Goal: Task Accomplishment & Management: Use online tool/utility

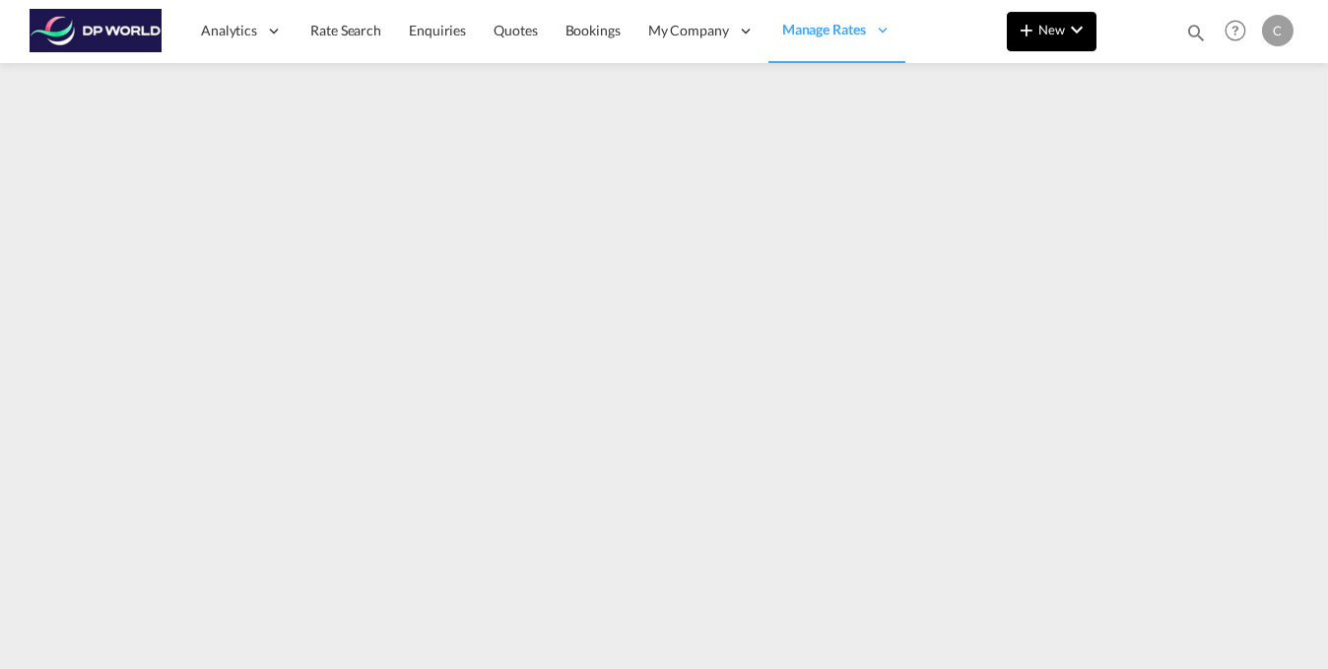
click at [1069, 31] on md-icon "icon-chevron-down" at bounding box center [1077, 30] width 24 height 24
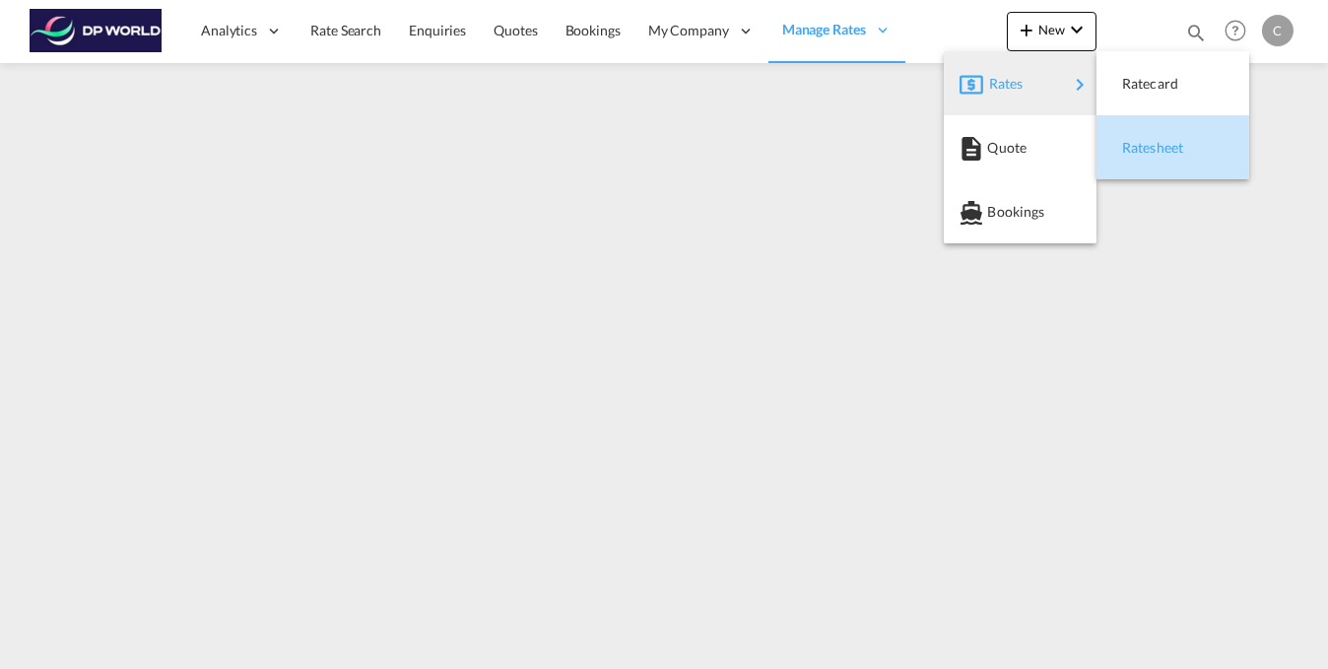
click at [1143, 149] on span "Ratesheet" at bounding box center [1133, 147] width 22 height 39
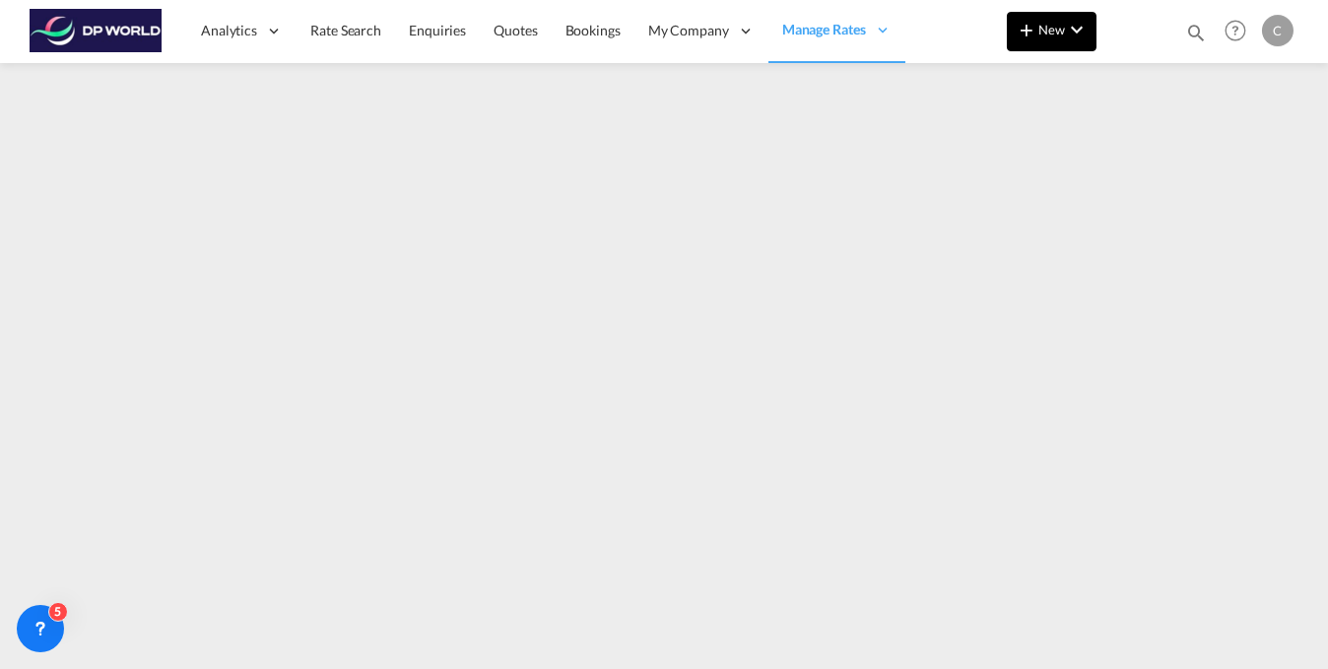
click at [1084, 38] on md-icon "icon-chevron-down" at bounding box center [1077, 30] width 24 height 24
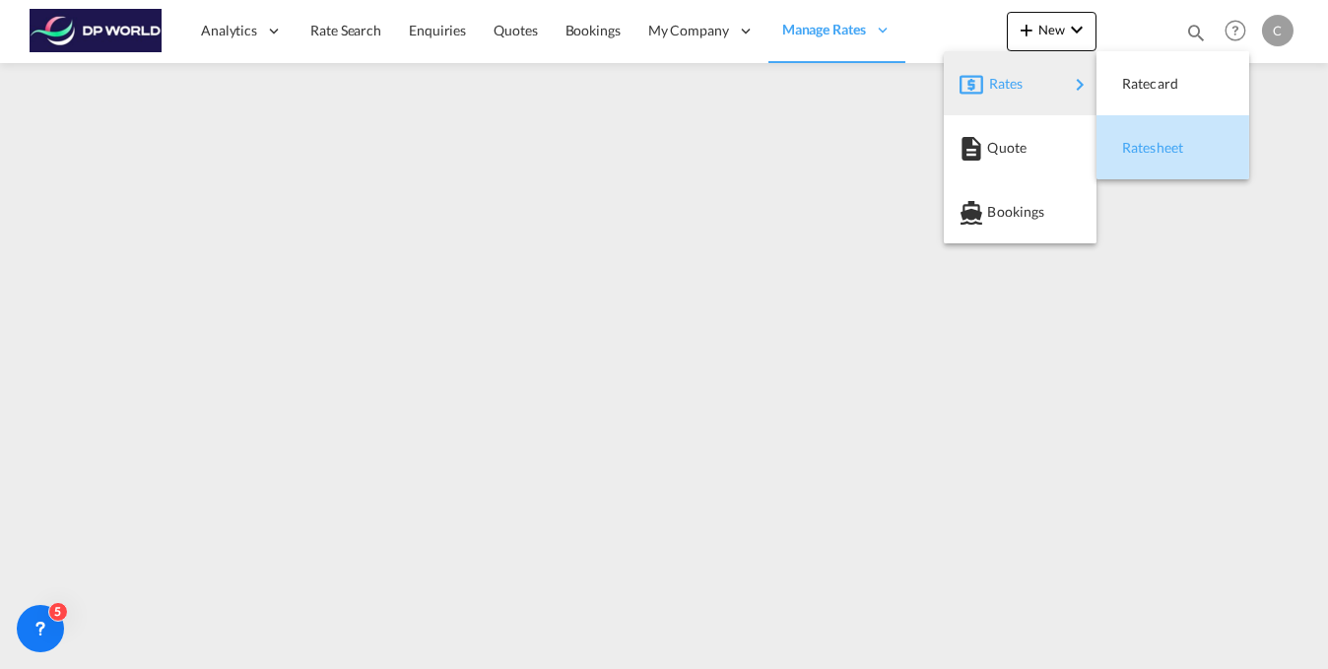
click at [1143, 153] on span "Ratesheet" at bounding box center [1133, 147] width 22 height 39
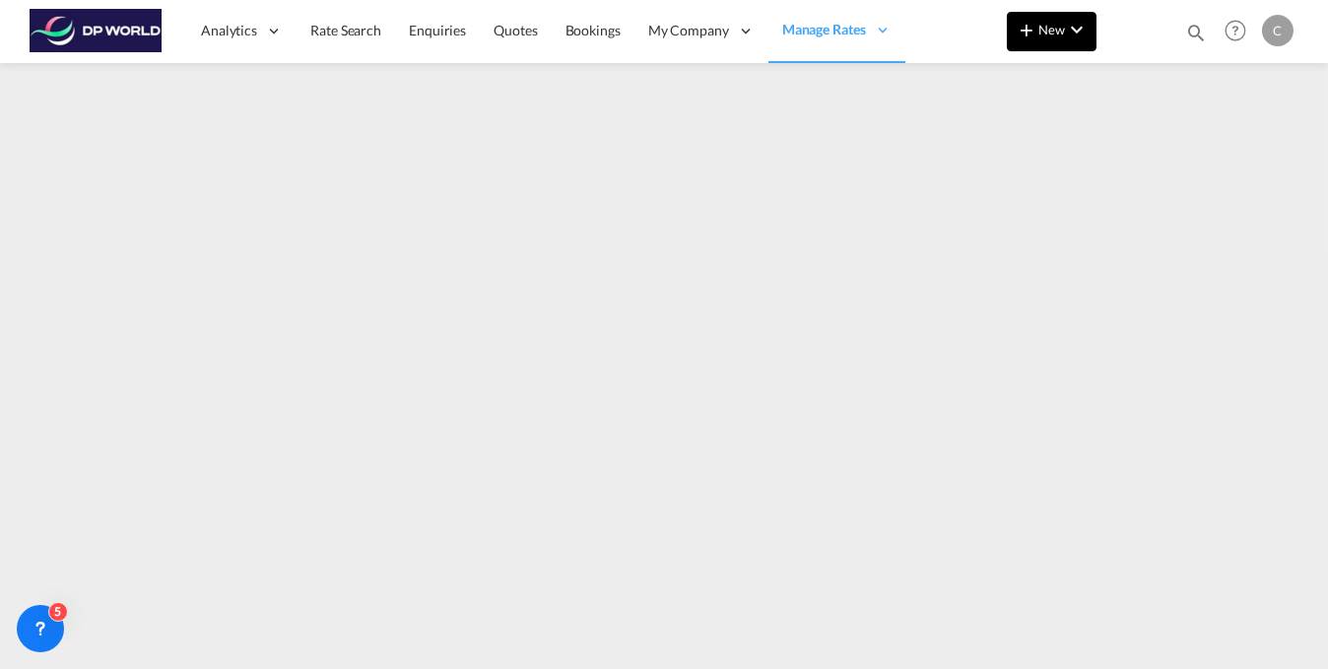
click at [1087, 32] on md-icon "icon-chevron-down" at bounding box center [1077, 30] width 24 height 24
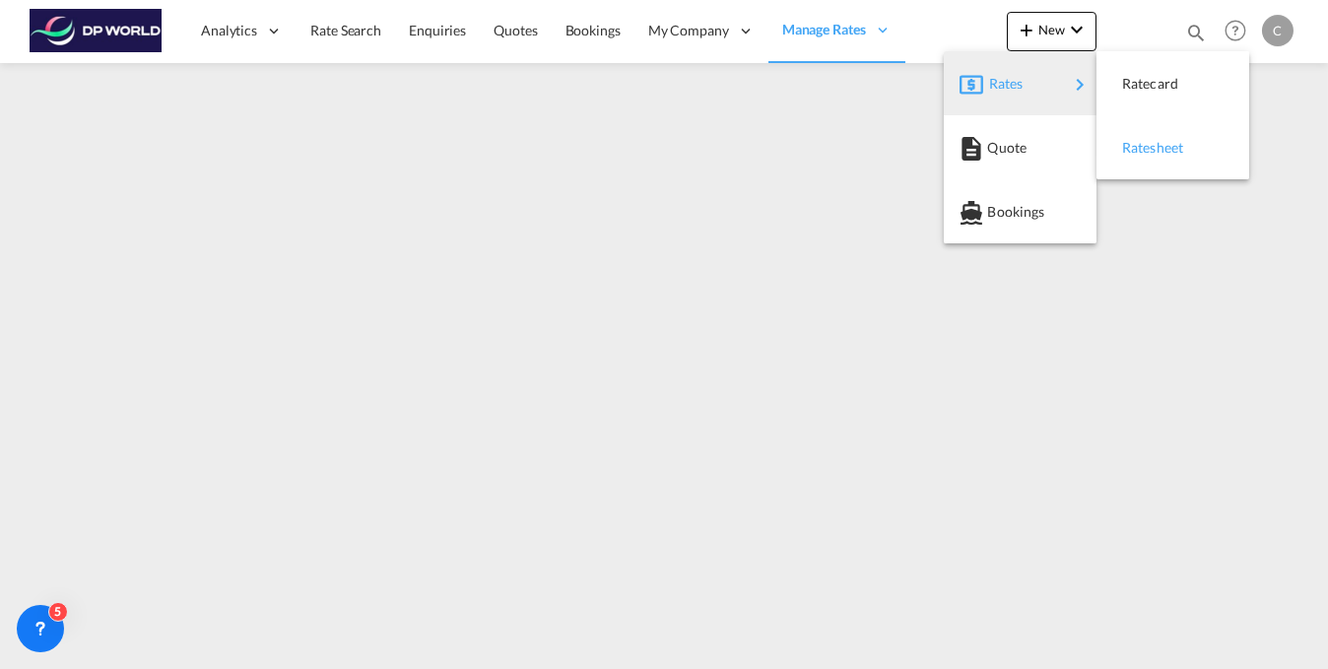
click at [1135, 160] on span "Ratesheet" at bounding box center [1133, 147] width 22 height 39
